Goal: Information Seeking & Learning: Learn about a topic

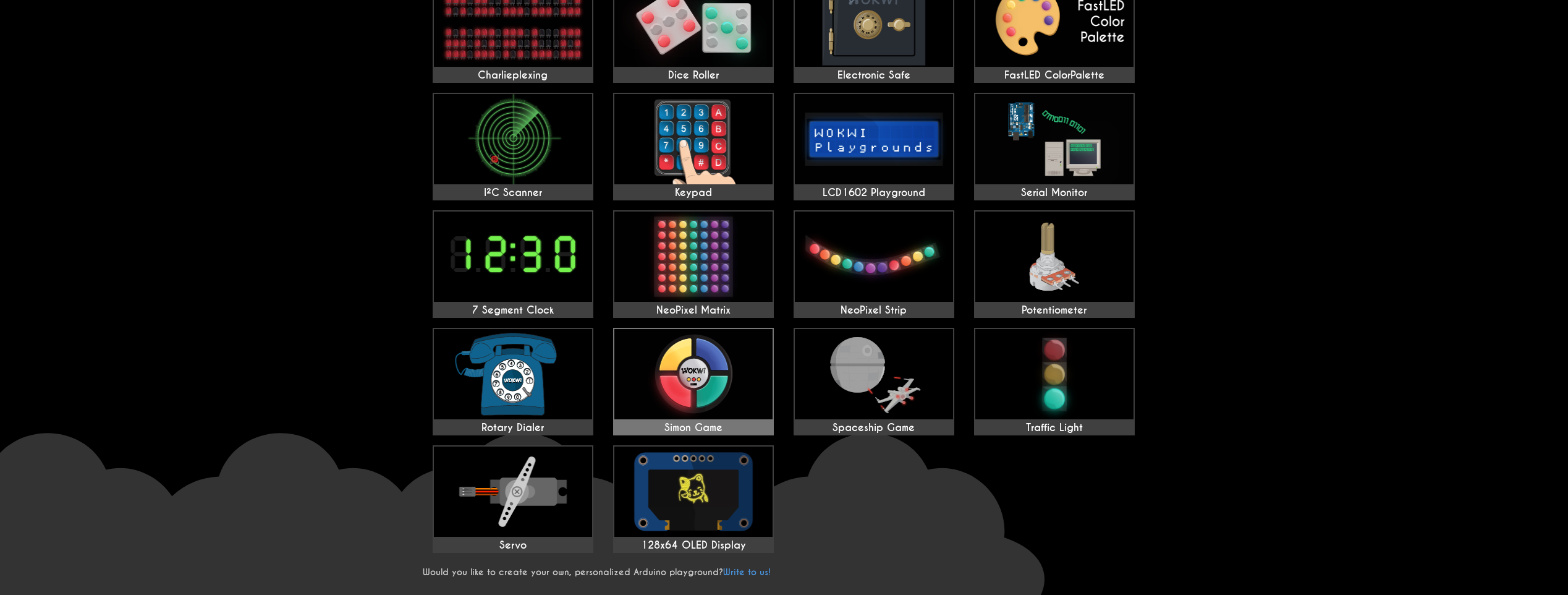
scroll to position [248, 0]
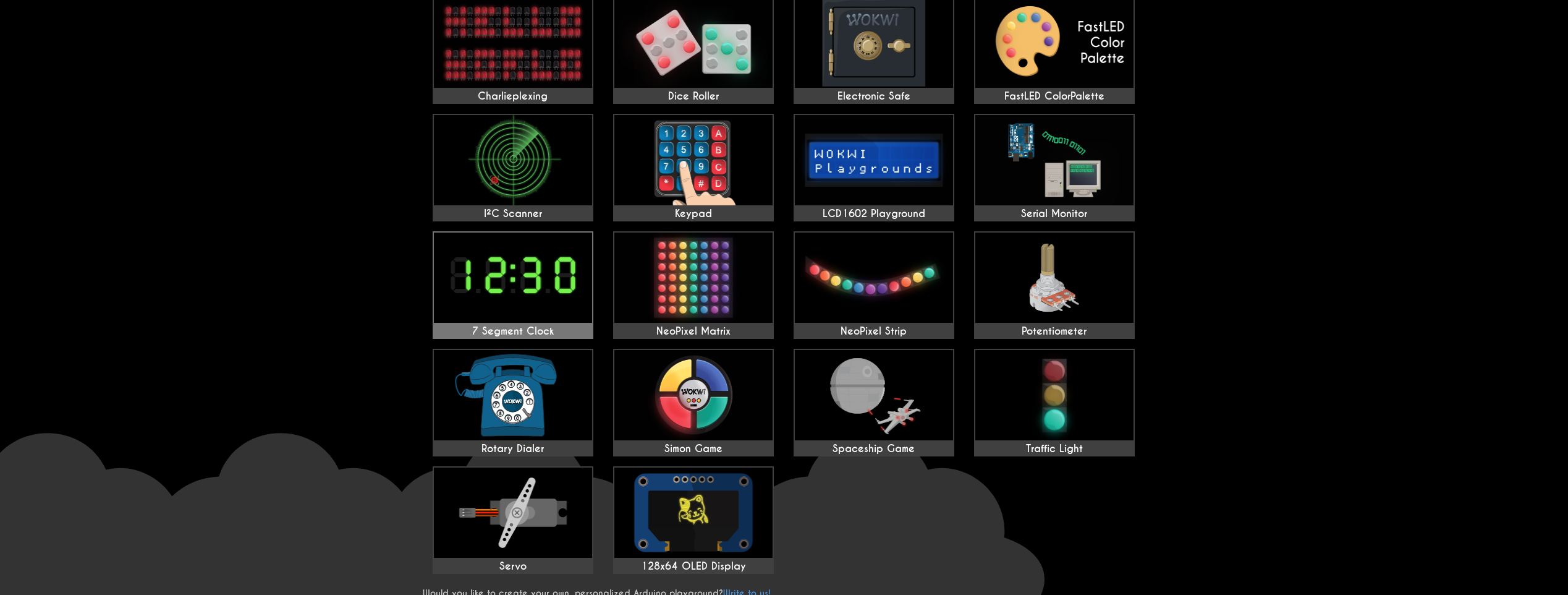
click at [544, 311] on img at bounding box center [513, 277] width 158 height 90
click at [862, 383] on img at bounding box center [874, 395] width 158 height 90
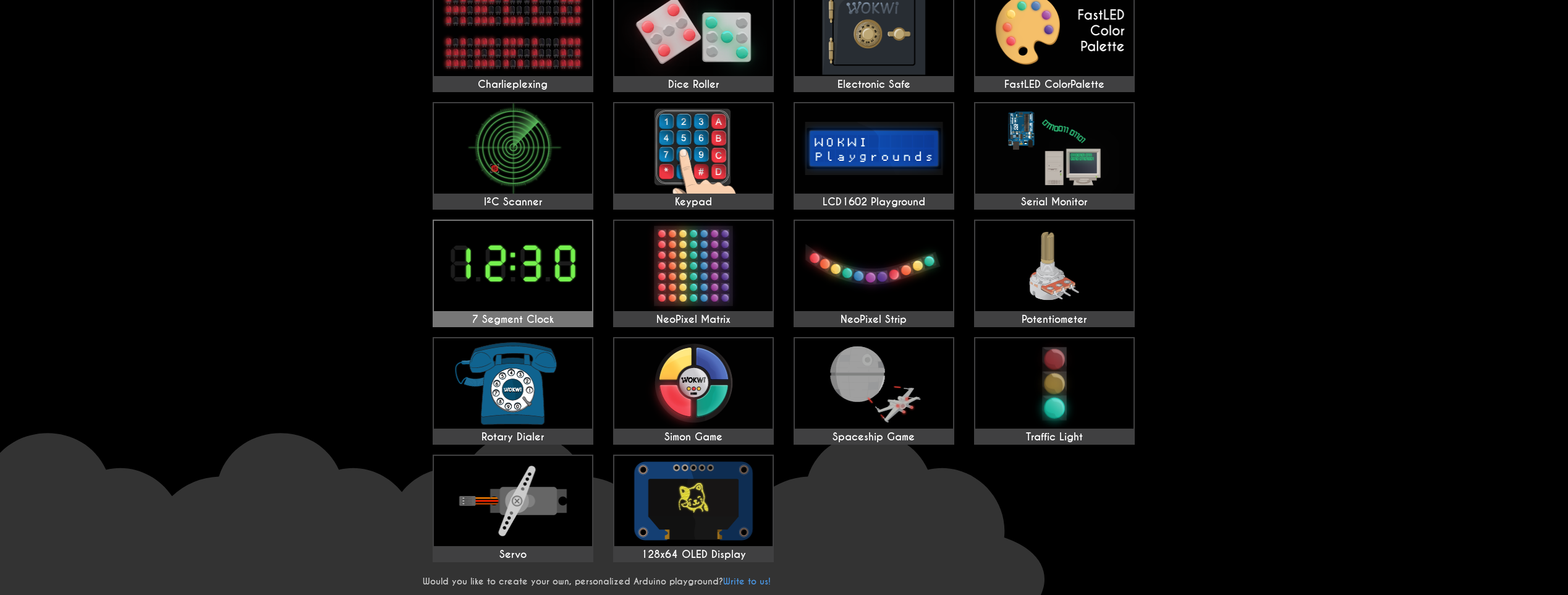
scroll to position [371, 0]
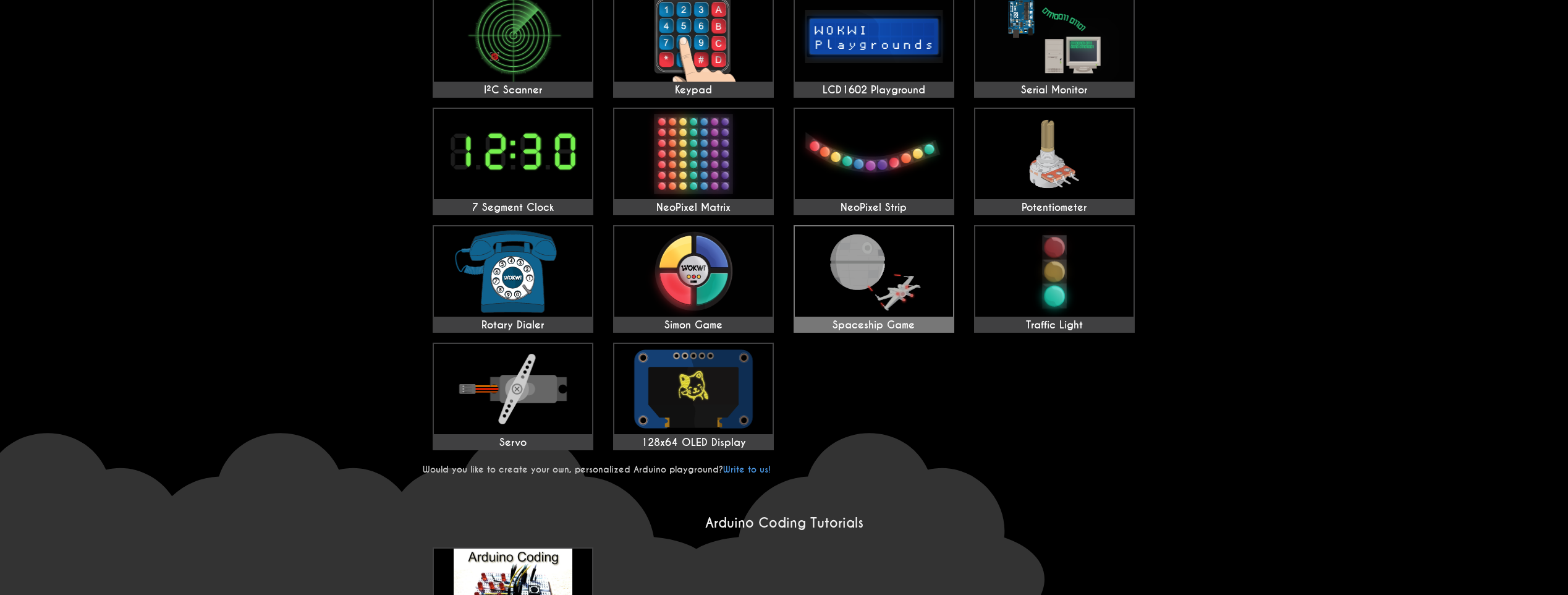
click at [906, 314] on img at bounding box center [874, 271] width 158 height 90
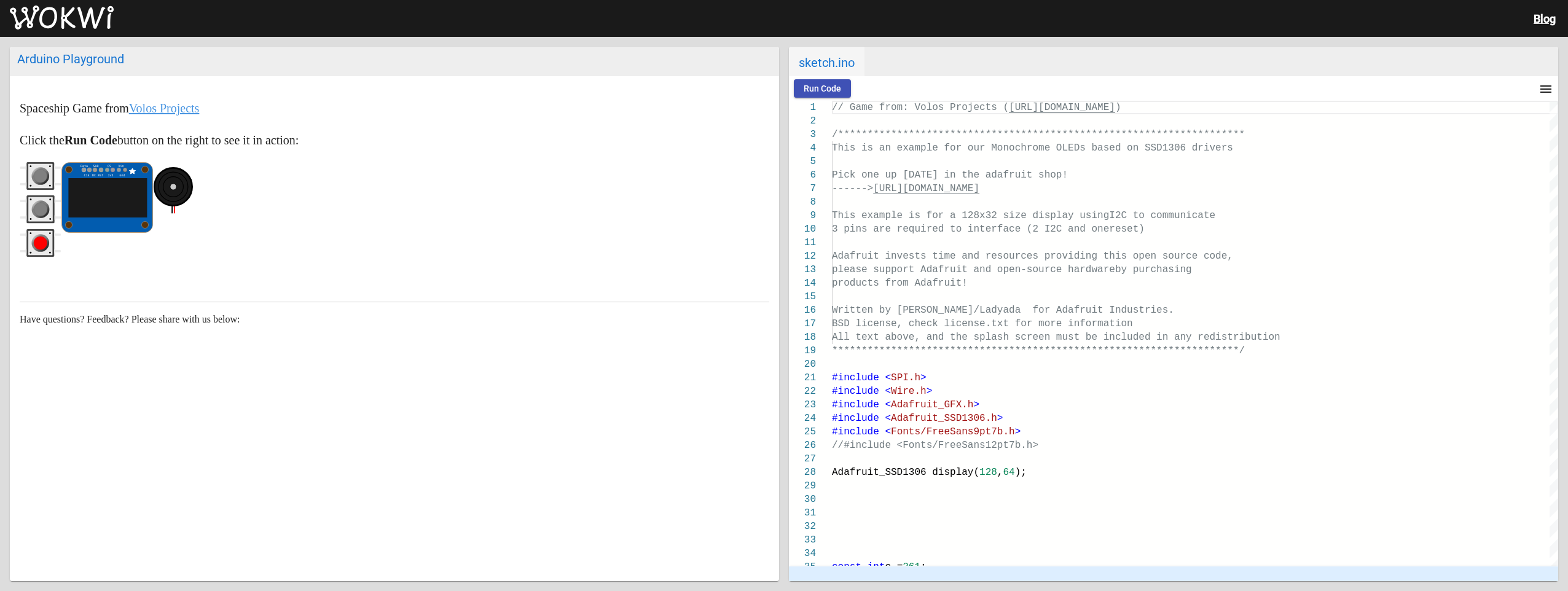
click at [41, 253] on rect "red pushbutton" at bounding box center [40, 243] width 25 height 25
click at [46, 215] on circle "gray pushbutton" at bounding box center [40, 209] width 18 height 18
click at [43, 176] on circle "gray pushbutton" at bounding box center [40, 176] width 14 height 14
click at [822, 89] on span "Run Code" at bounding box center [822, 89] width 37 height 10
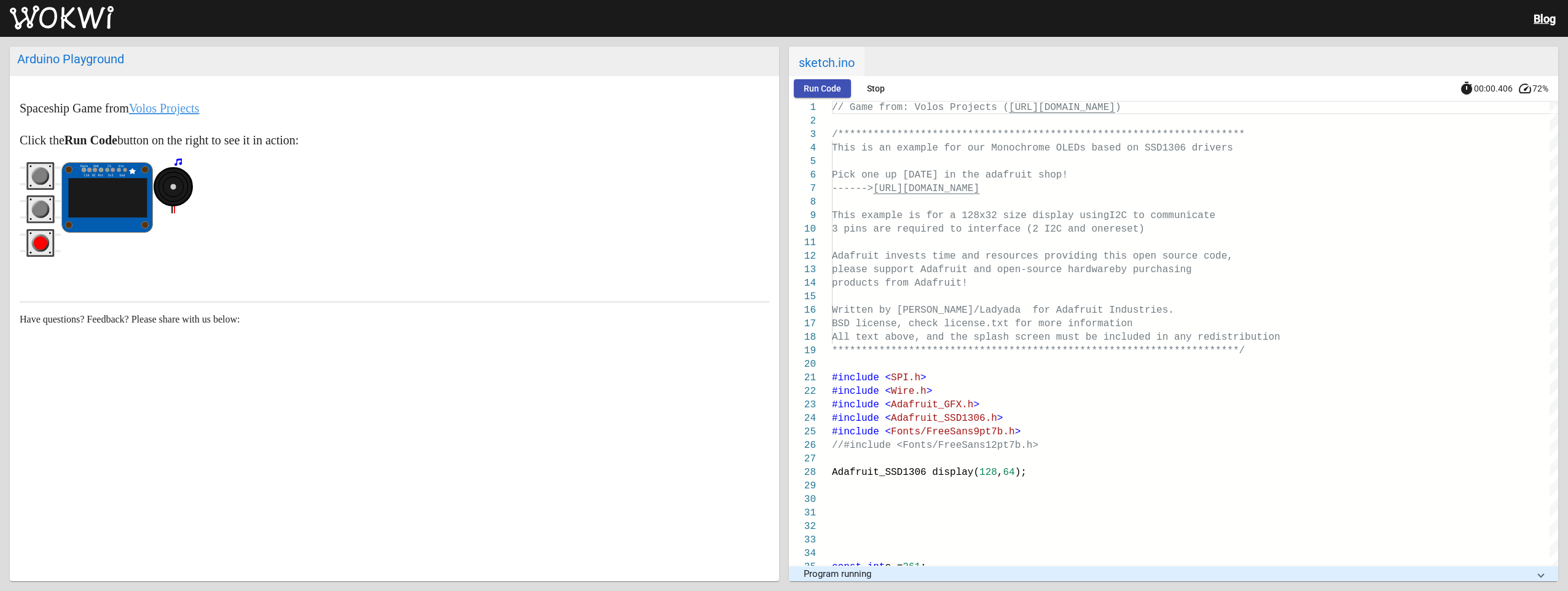
click at [822, 89] on span "Run Code" at bounding box center [822, 89] width 37 height 10
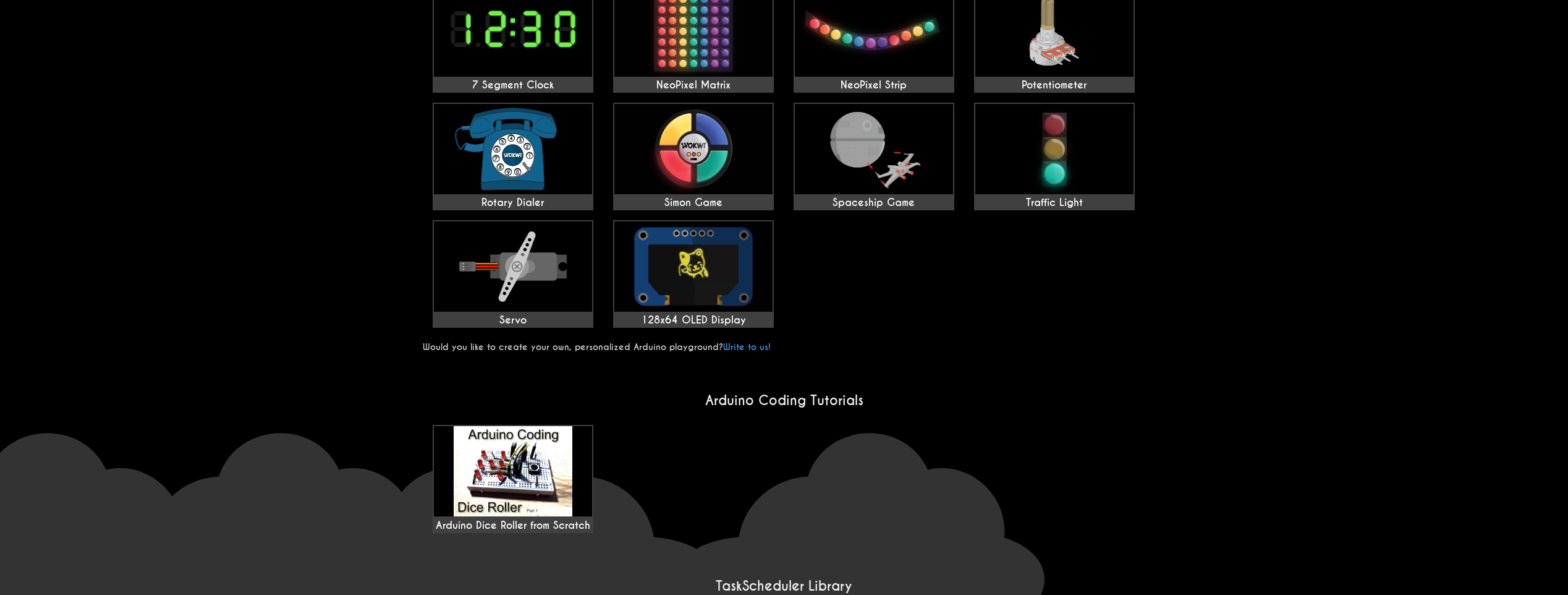
scroll to position [495, 0]
click at [844, 175] on img at bounding box center [874, 148] width 158 height 90
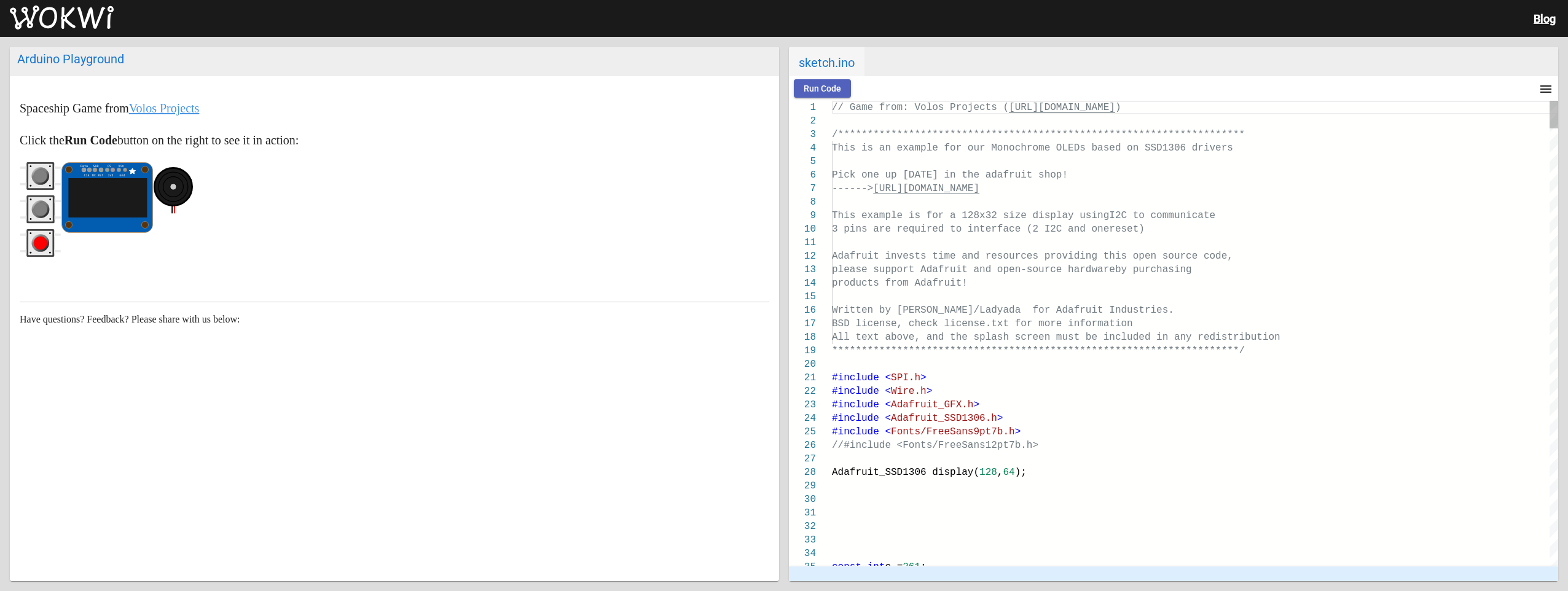
click at [821, 85] on span "Run Code" at bounding box center [822, 89] width 37 height 10
click at [45, 207] on circle "gray pushbutton" at bounding box center [40, 209] width 14 height 14
click at [41, 176] on circle "gray pushbutton" at bounding box center [40, 176] width 14 height 14
click at [36, 243] on circle "red pushbutton" at bounding box center [40, 243] width 14 height 14
click at [37, 243] on circle "red pushbutton" at bounding box center [40, 243] width 14 height 14
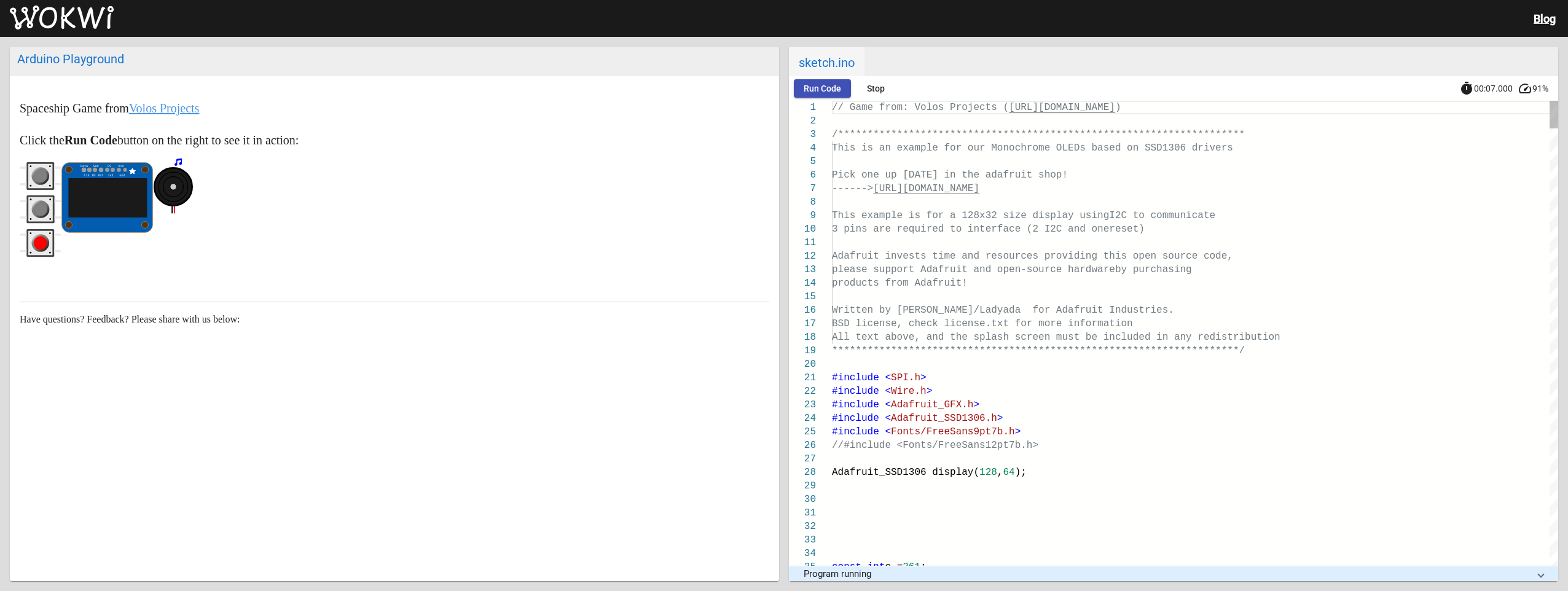
click at [37, 243] on circle "red pushbutton" at bounding box center [40, 243] width 14 height 14
click at [40, 206] on circle "gray pushbutton" at bounding box center [40, 209] width 14 height 14
click at [32, 163] on rect "gray pushbutton" at bounding box center [40, 176] width 28 height 28
click at [40, 209] on circle "gray pushbutton" at bounding box center [40, 209] width 14 height 14
drag, startPoint x: 45, startPoint y: 176, endPoint x: 42, endPoint y: 203, distance: 27.2
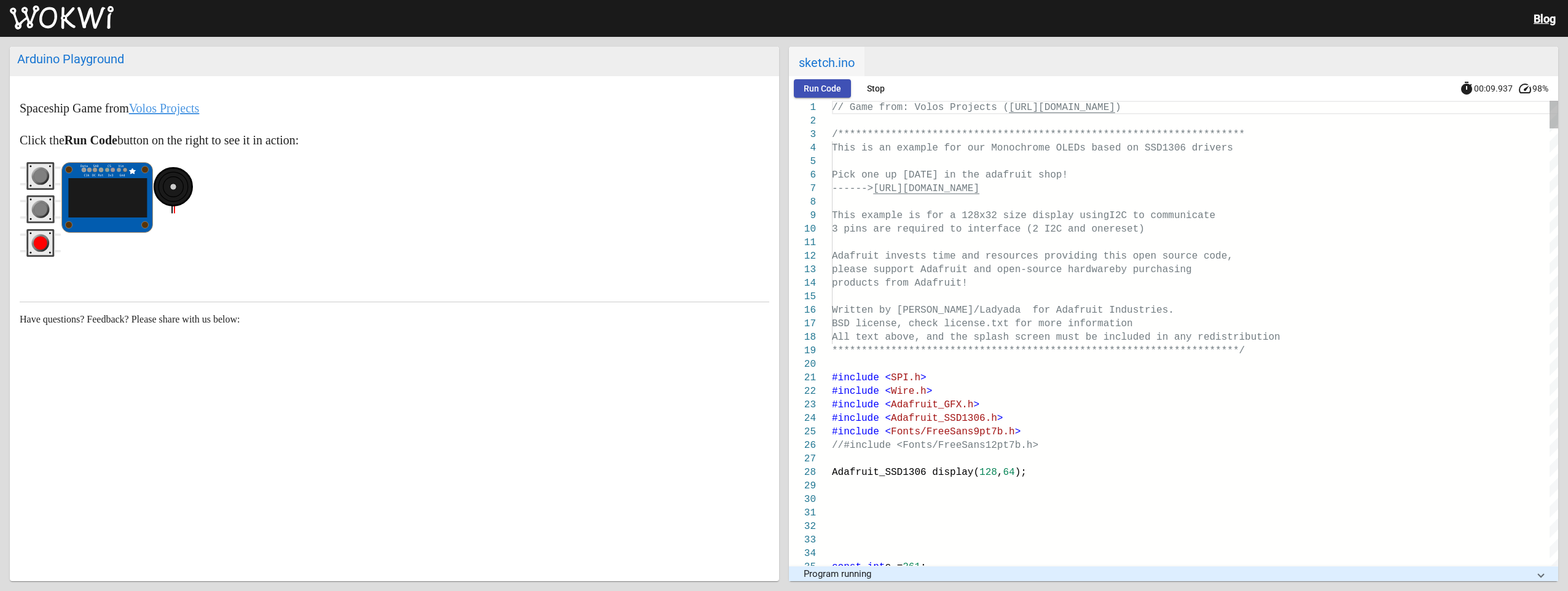
click at [45, 179] on circle "gray pushbutton" at bounding box center [40, 176] width 14 height 14
click at [36, 257] on rect "red pushbutton" at bounding box center [40, 243] width 28 height 28
drag, startPoint x: 38, startPoint y: 242, endPoint x: 37, endPoint y: 230, distance: 12.0
click at [38, 236] on g "red pushbutton" at bounding box center [40, 243] width 18 height 18
click at [31, 229] on icon "red pushbutton" at bounding box center [40, 243] width 41 height 28
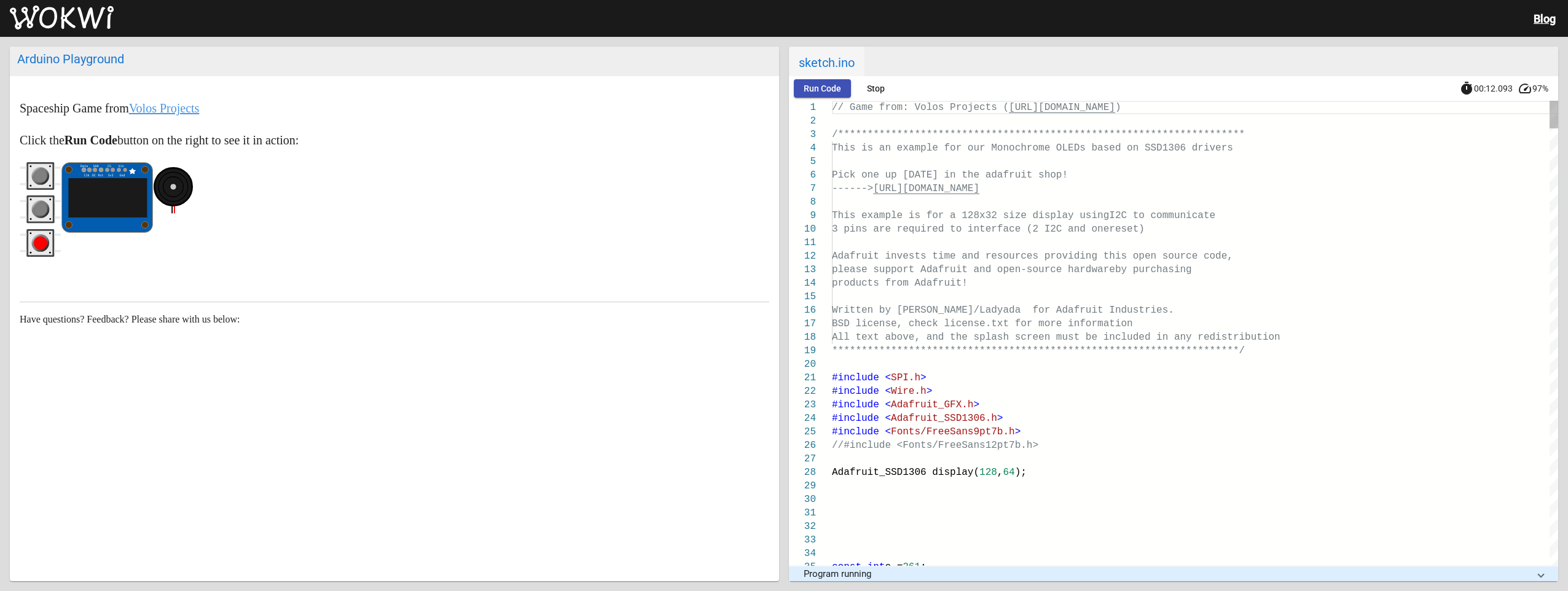
drag, startPoint x: 34, startPoint y: 217, endPoint x: 45, endPoint y: 195, distance: 24.6
click at [37, 212] on icon "gray pushbutton" at bounding box center [40, 209] width 41 height 28
click at [44, 173] on circle "gray pushbutton" at bounding box center [40, 176] width 14 height 14
click at [47, 196] on icon "gray pushbutton" at bounding box center [40, 209] width 41 height 28
click at [42, 237] on g "red pushbutton" at bounding box center [40, 243] width 18 height 18
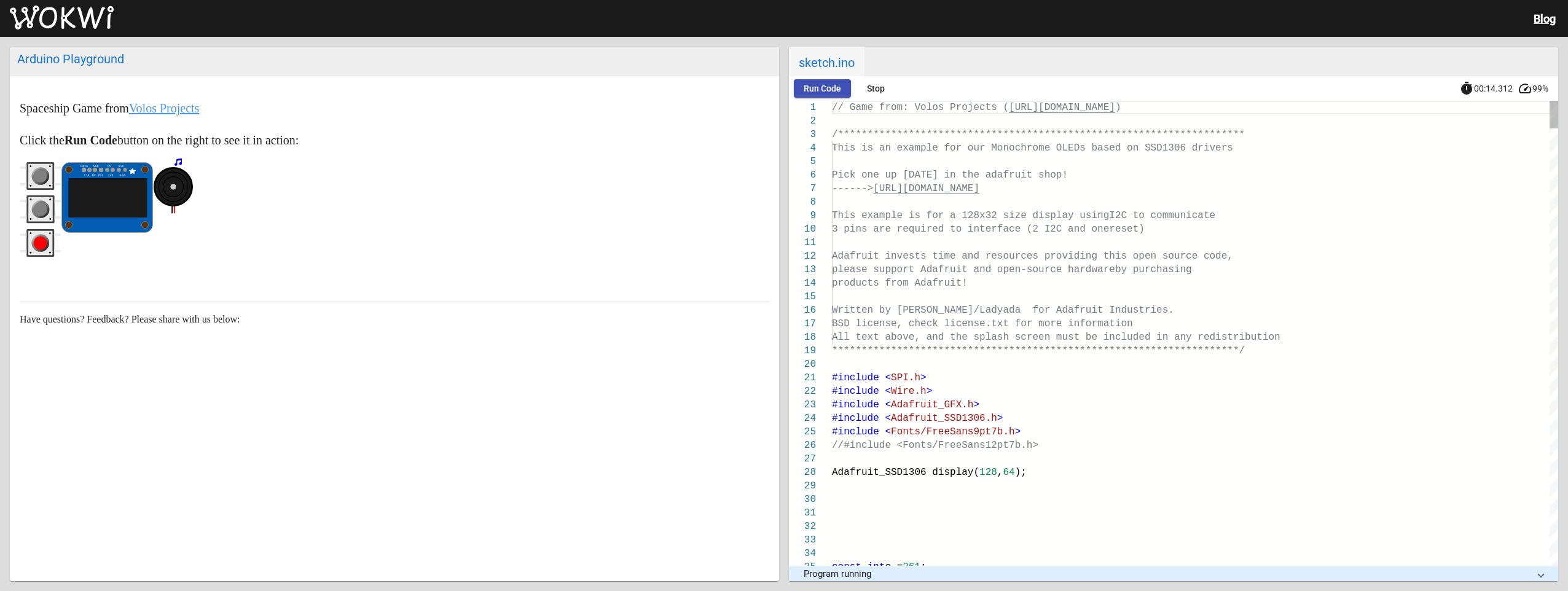
click at [42, 237] on circle "red pushbutton" at bounding box center [40, 243] width 14 height 14
drag, startPoint x: 42, startPoint y: 237, endPoint x: 54, endPoint y: 181, distance: 57.3
click at [46, 225] on div at bounding box center [40, 212] width 41 height 100
drag, startPoint x: 54, startPoint y: 180, endPoint x: 47, endPoint y: 156, distance: 25.0
click at [52, 168] on icon "gray pushbutton" at bounding box center [40, 176] width 41 height 28
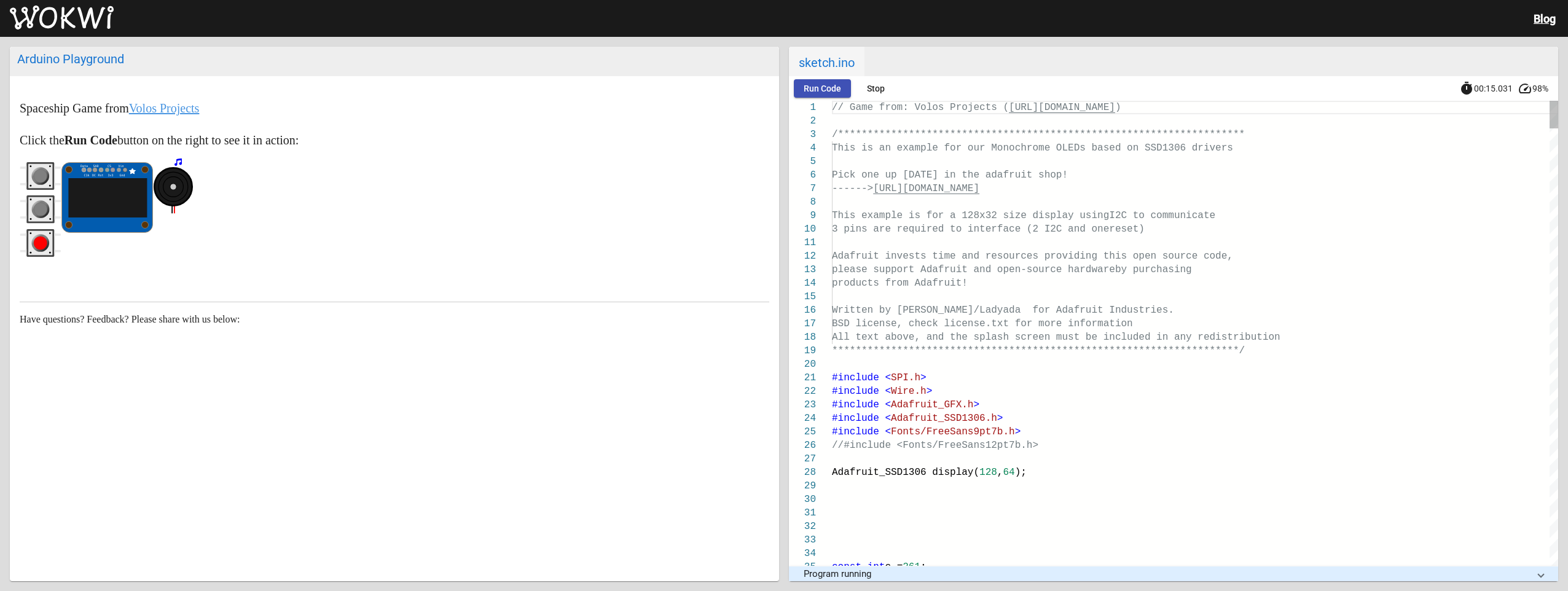
drag, startPoint x: 47, startPoint y: 156, endPoint x: 46, endPoint y: 171, distance: 15.0
click at [46, 156] on markdown "Spaceship Game from Volos Projects Click the Run Code button on the right to se…" at bounding box center [394, 180] width 750 height 164
drag, startPoint x: 47, startPoint y: 179, endPoint x: 49, endPoint y: 193, distance: 14.1
click at [48, 184] on icon "gray pushbutton" at bounding box center [40, 176] width 41 height 28
drag, startPoint x: 49, startPoint y: 196, endPoint x: 40, endPoint y: 215, distance: 21.0
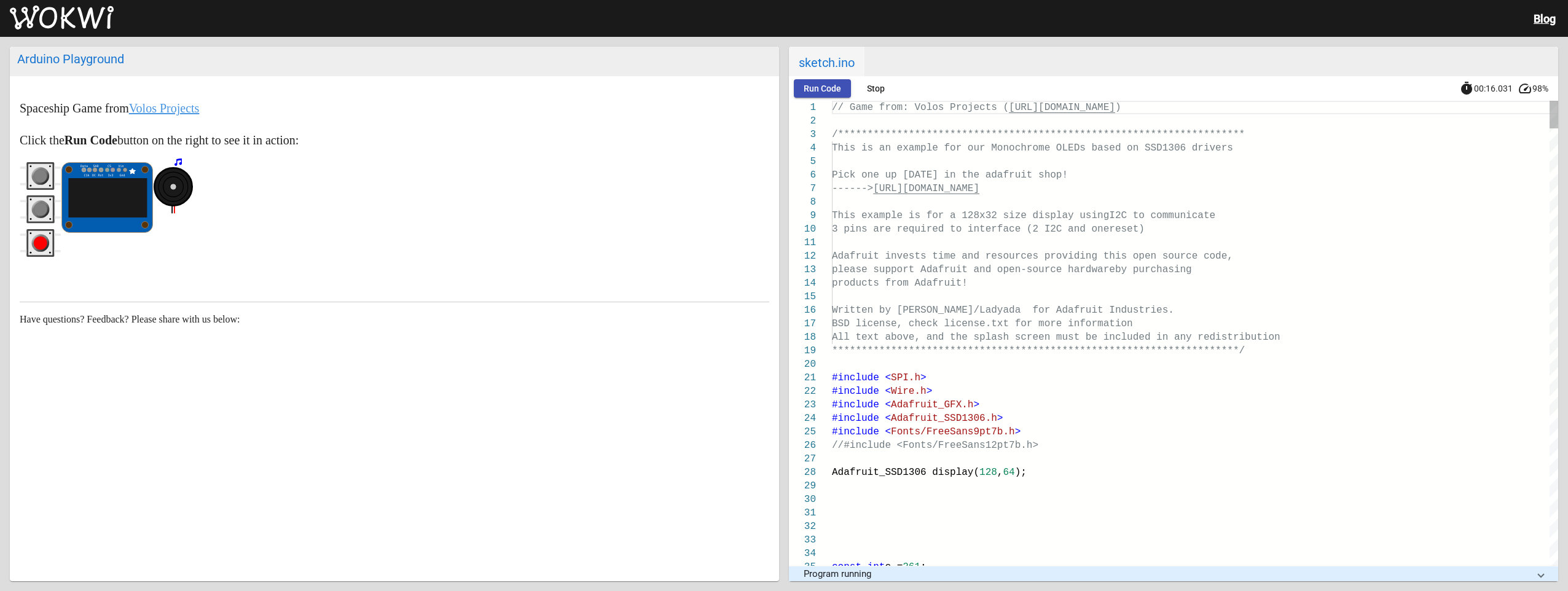
click at [49, 198] on icon "gray pushbutton" at bounding box center [40, 209] width 41 height 28
click at [37, 225] on wokwi-pushbutton at bounding box center [40, 212] width 41 height 33
click at [26, 231] on icon "red pushbutton" at bounding box center [40, 243] width 41 height 28
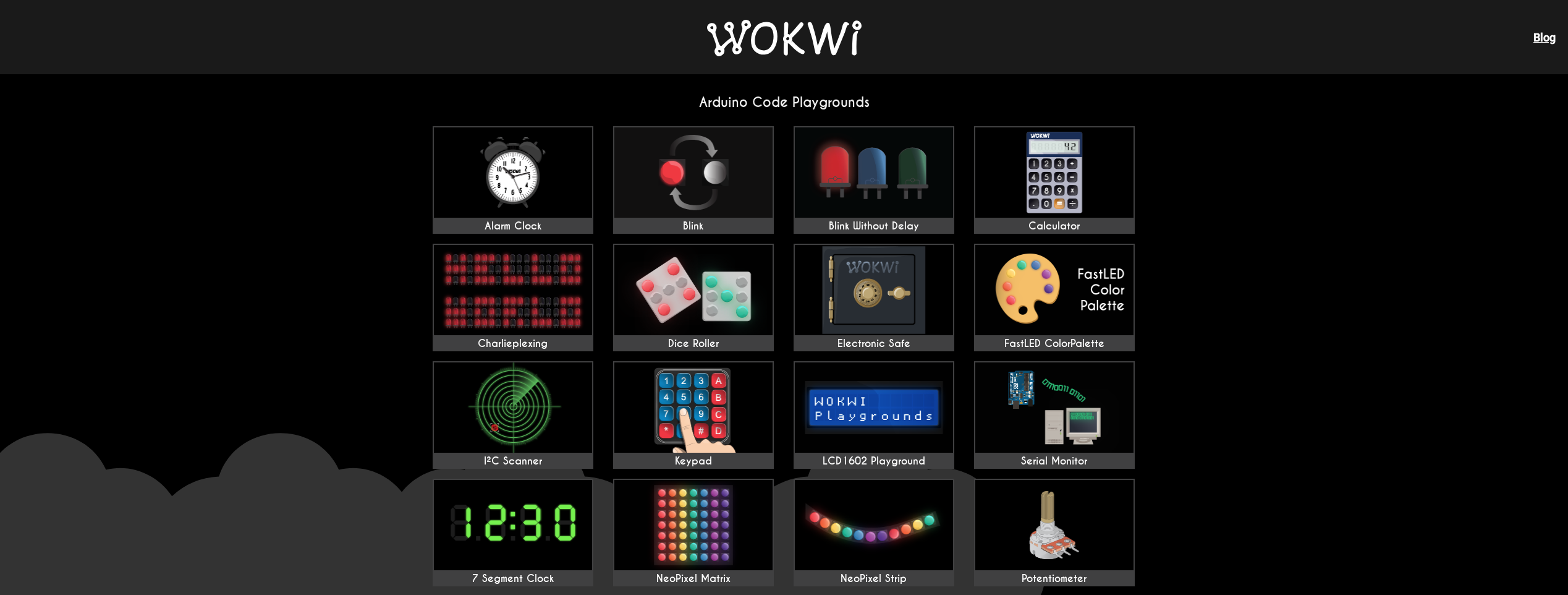
click at [1548, 36] on link "Blog" at bounding box center [1544, 37] width 22 height 13
